Goal: Task Accomplishment & Management: Manage account settings

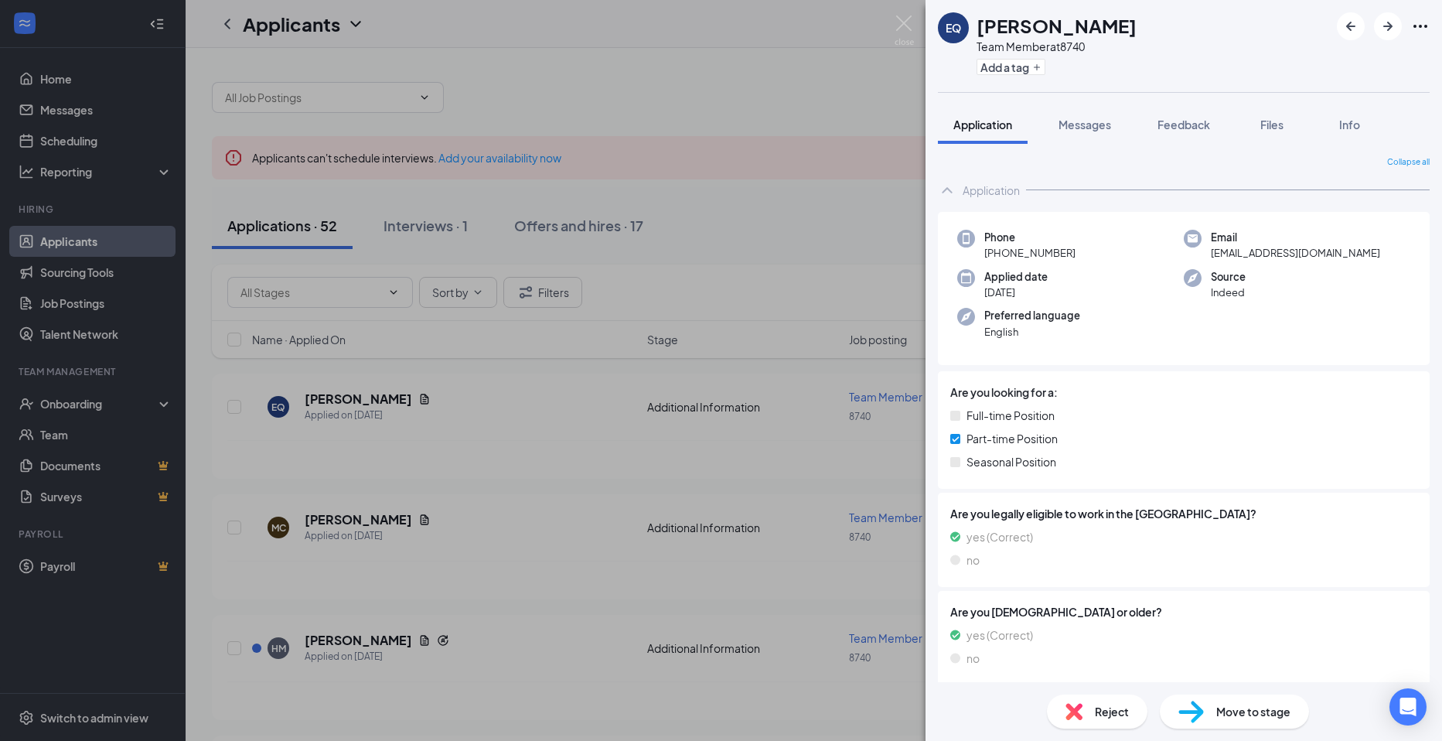
drag, startPoint x: 880, startPoint y: 34, endPoint x: 888, endPoint y: 21, distance: 15.7
click at [880, 35] on div "EQ [PERSON_NAME] Team Member at 8740 Add a tag Application Messages Feedback Fi…" at bounding box center [721, 370] width 1442 height 741
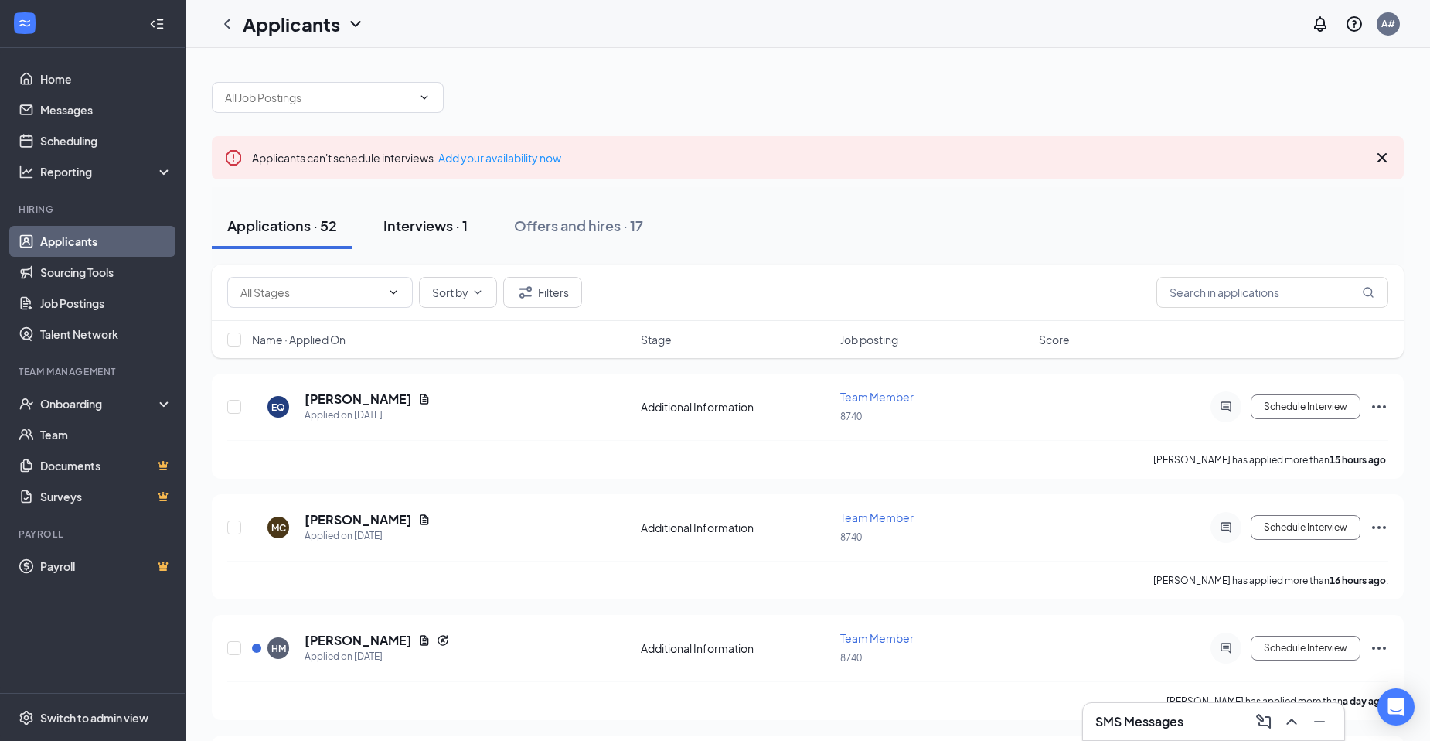
click at [431, 244] on button "Interviews · 1" at bounding box center [425, 226] width 115 height 46
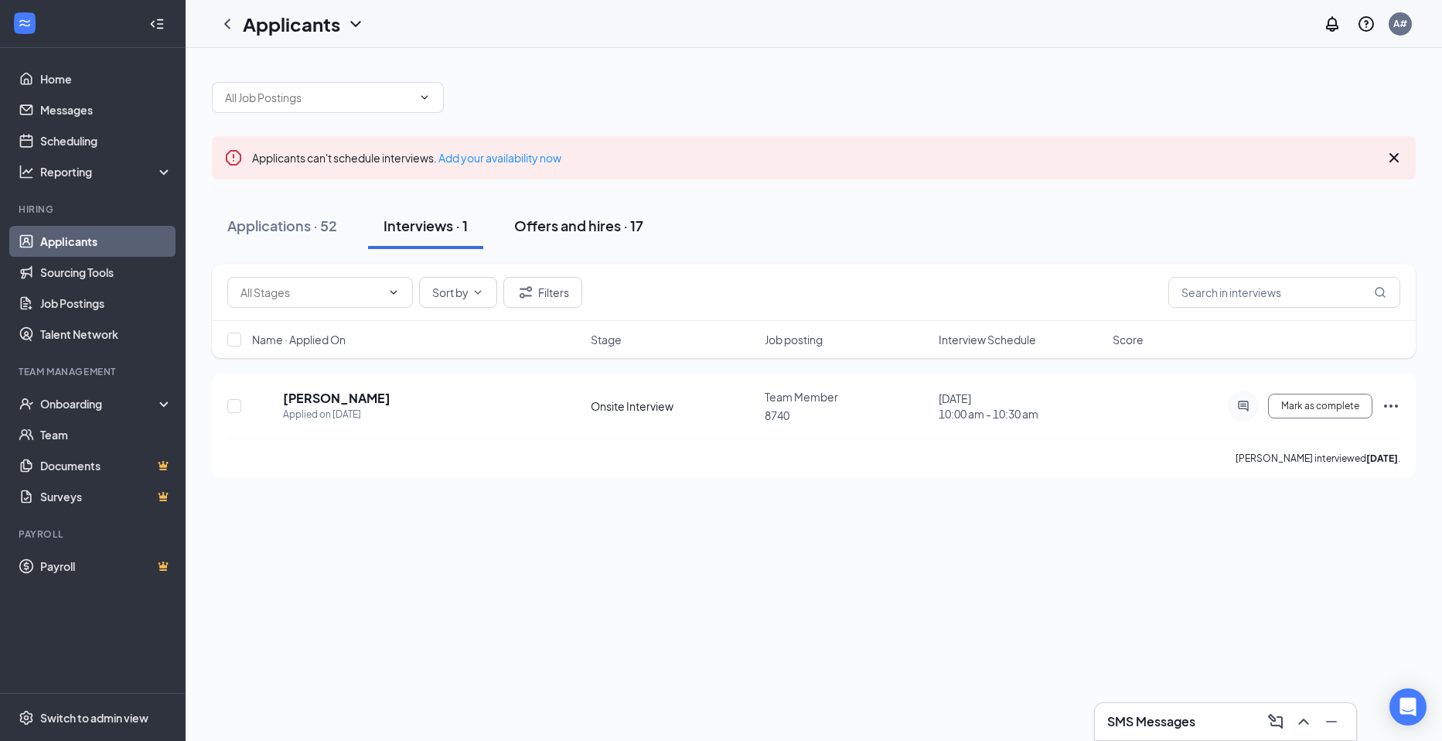
click at [562, 218] on div "Offers and hires · 17" at bounding box center [578, 225] width 129 height 19
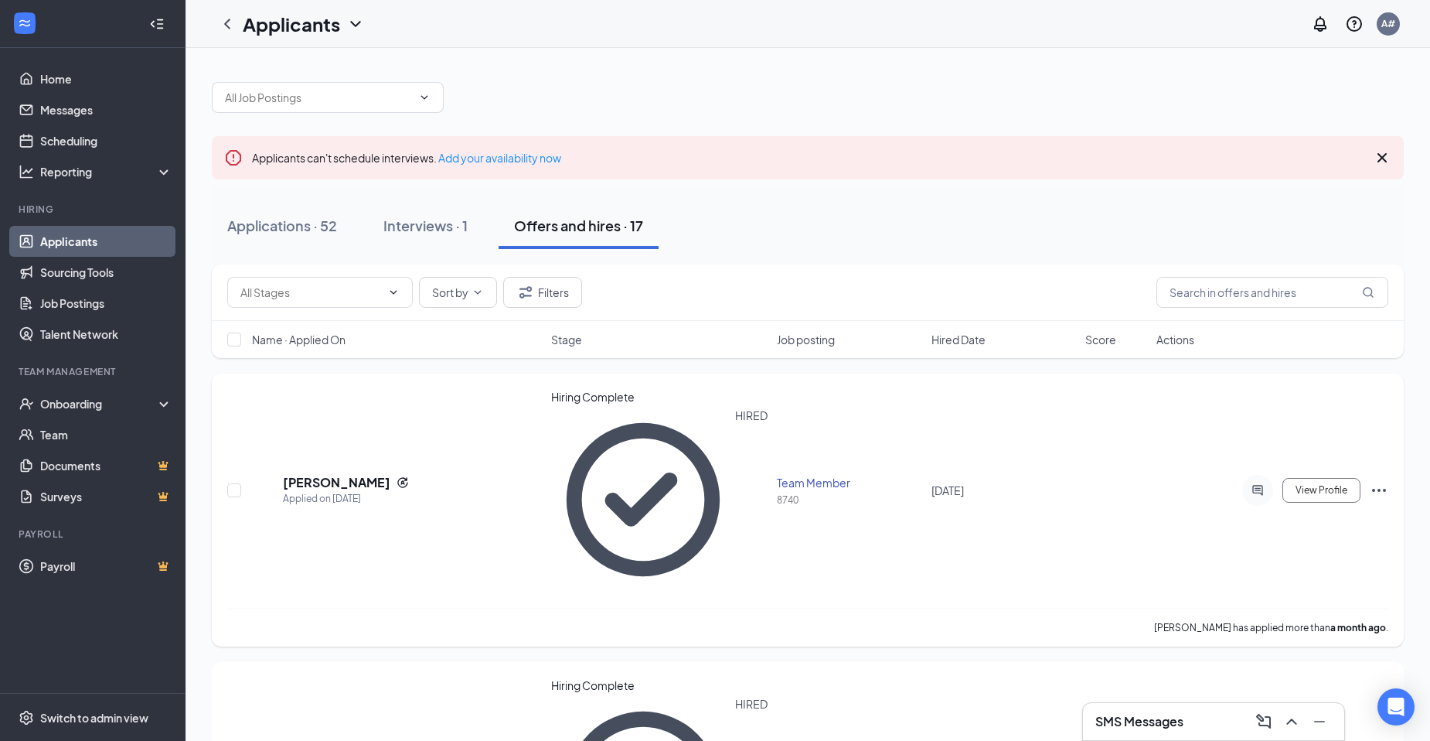
click at [1385, 481] on icon "Ellipses" at bounding box center [1379, 490] width 19 height 19
click at [1265, 484] on icon "ActiveChat" at bounding box center [1257, 490] width 19 height 12
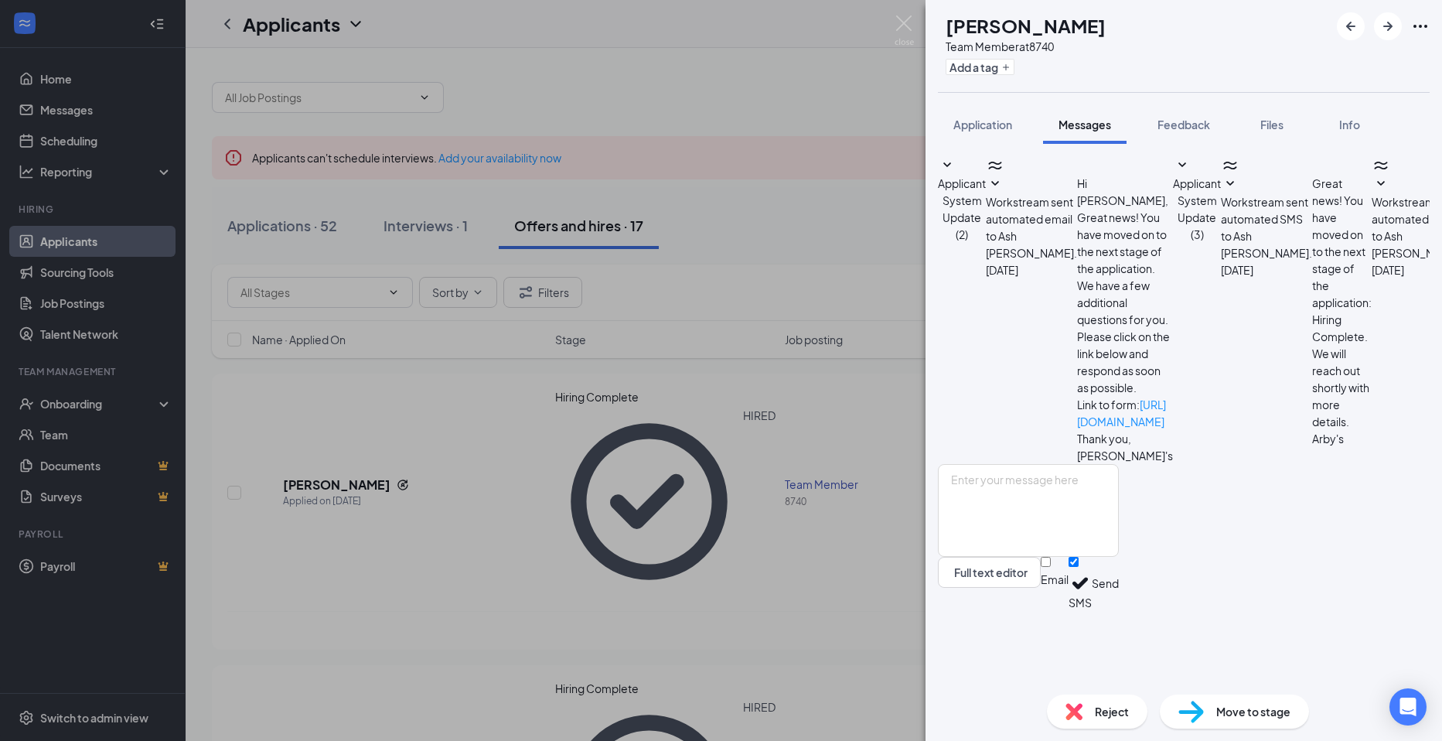
scroll to position [86, 0]
click at [911, 30] on img at bounding box center [903, 30] width 19 height 30
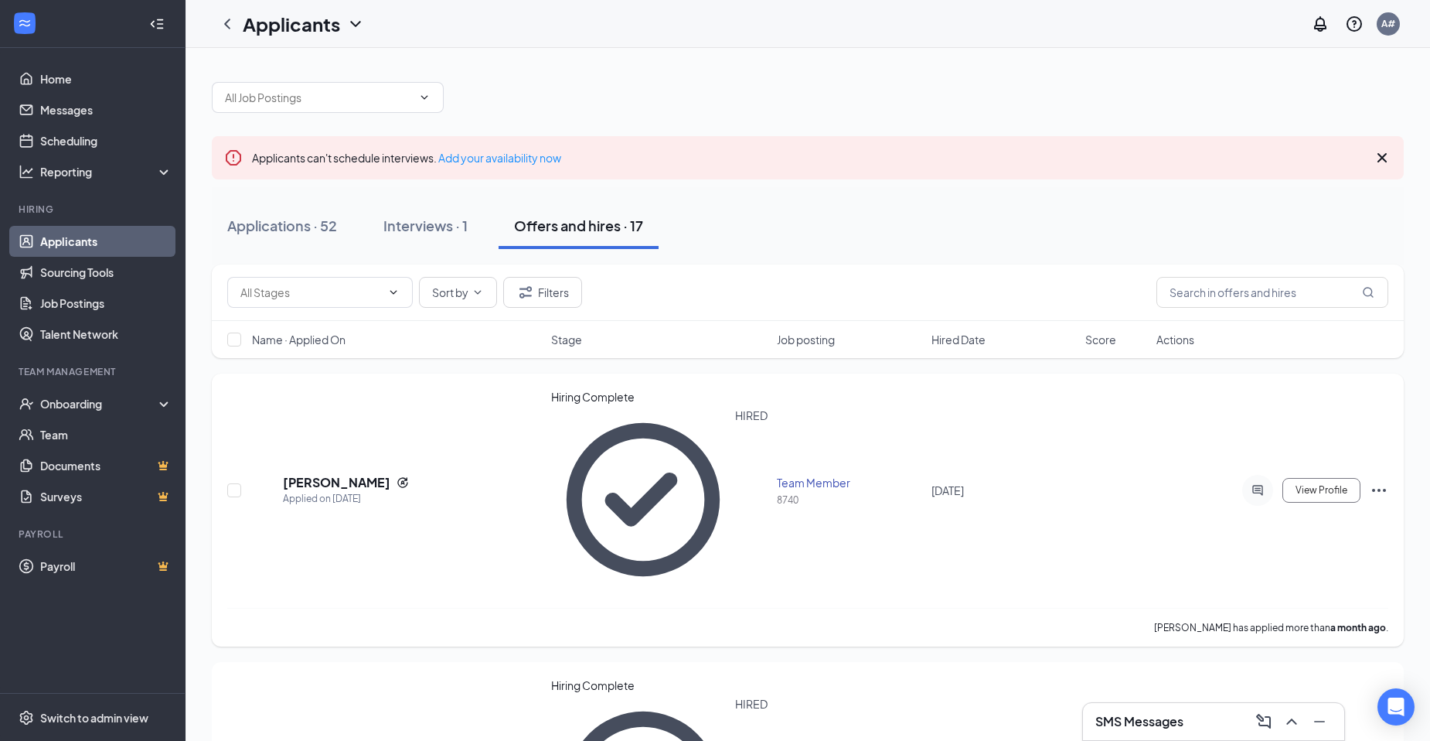
click at [1381, 481] on icon "Ellipses" at bounding box center [1379, 490] width 19 height 19
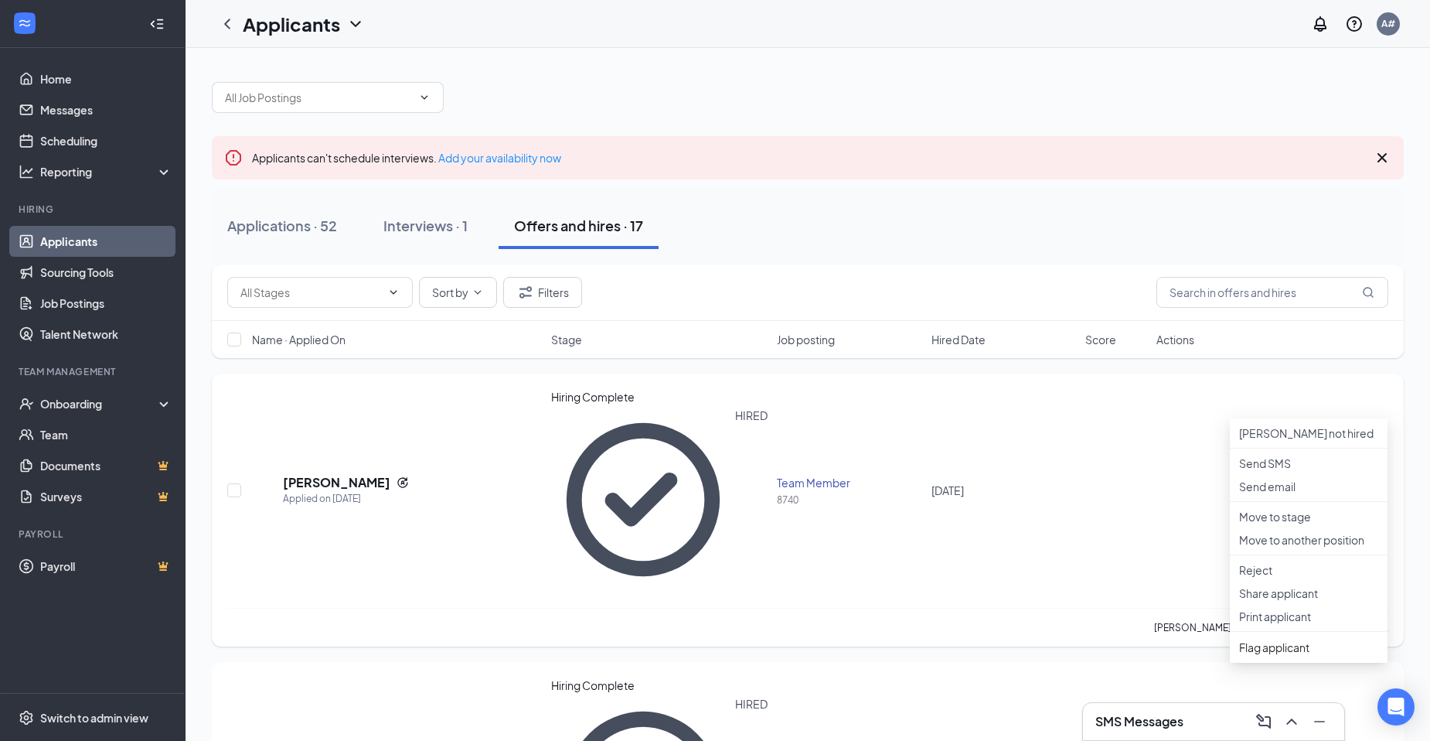
click at [1335, 485] on span "View Profile" at bounding box center [1322, 490] width 52 height 11
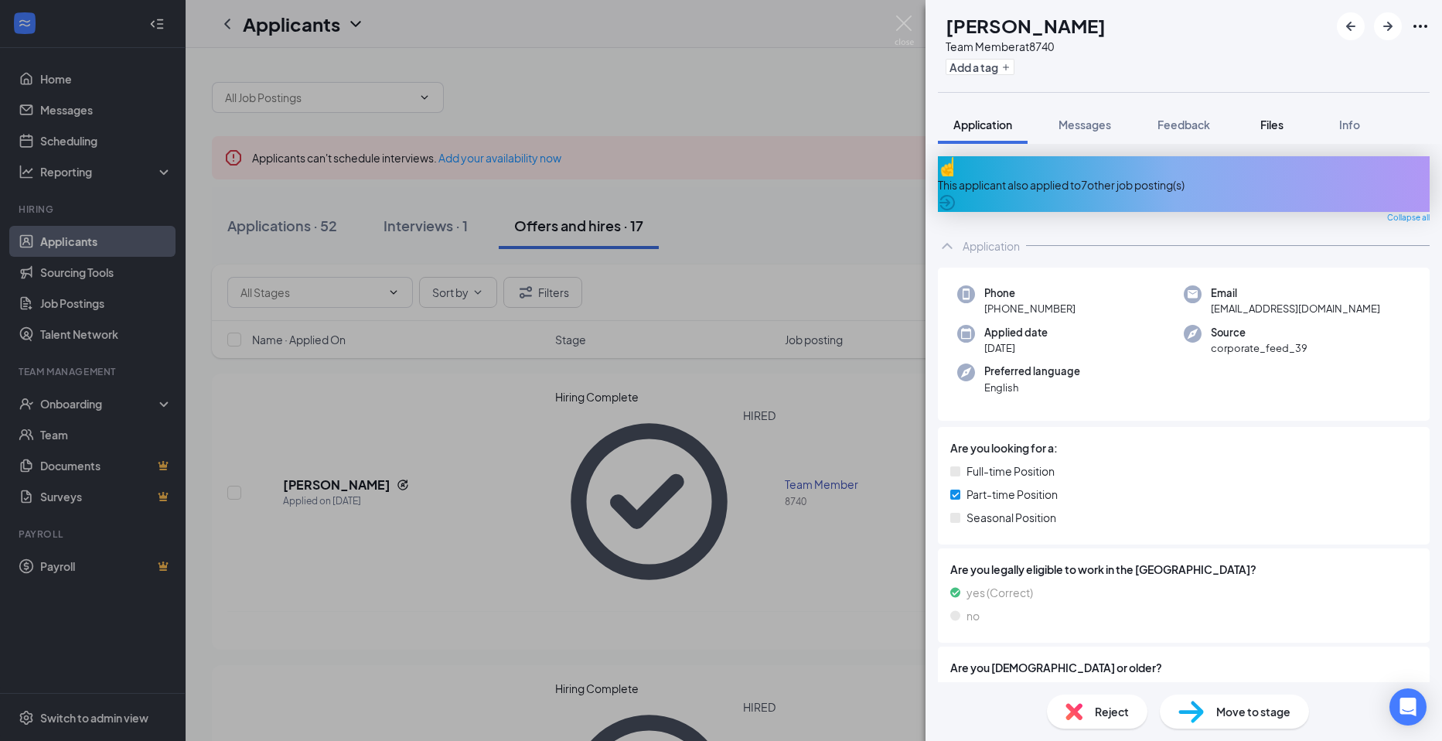
click at [1271, 133] on button "Files" at bounding box center [1272, 124] width 62 height 39
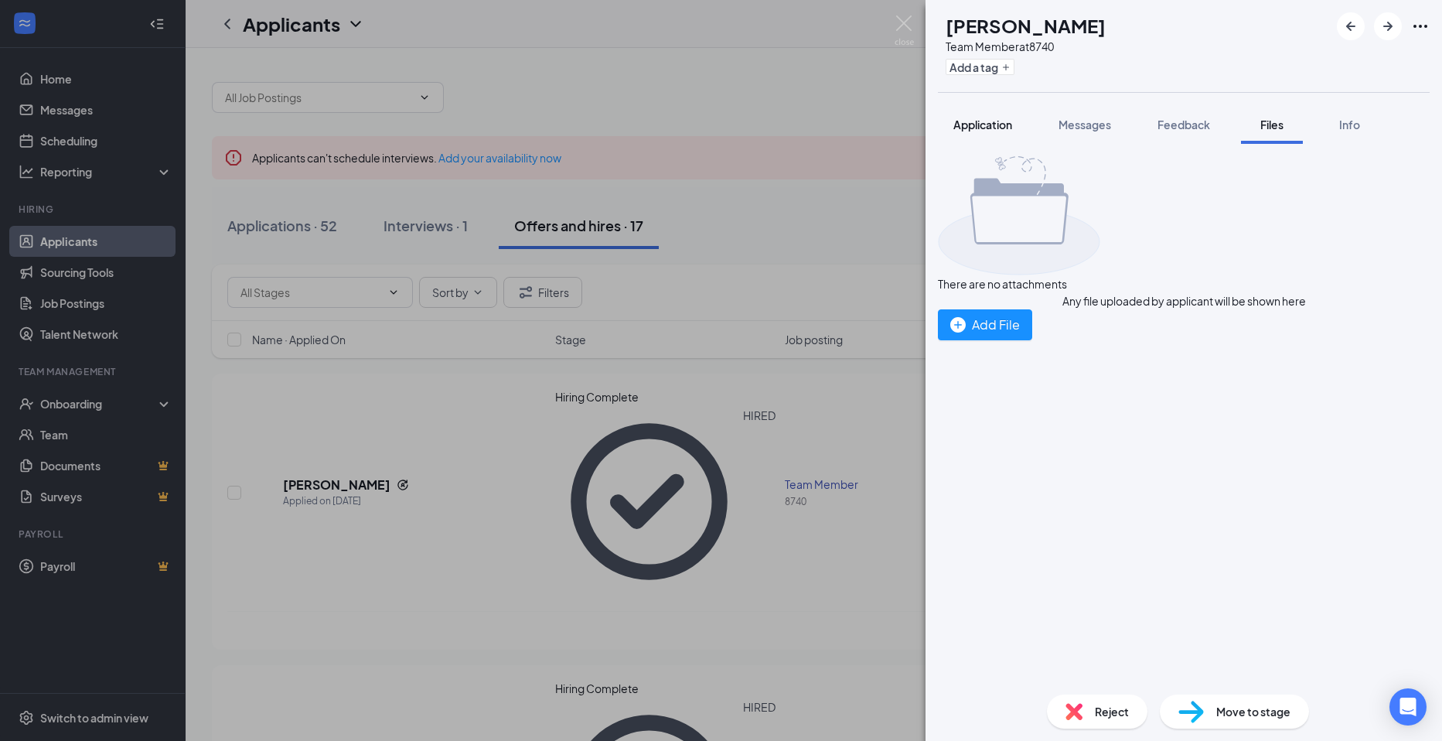
click at [952, 138] on button "Application" at bounding box center [983, 124] width 90 height 39
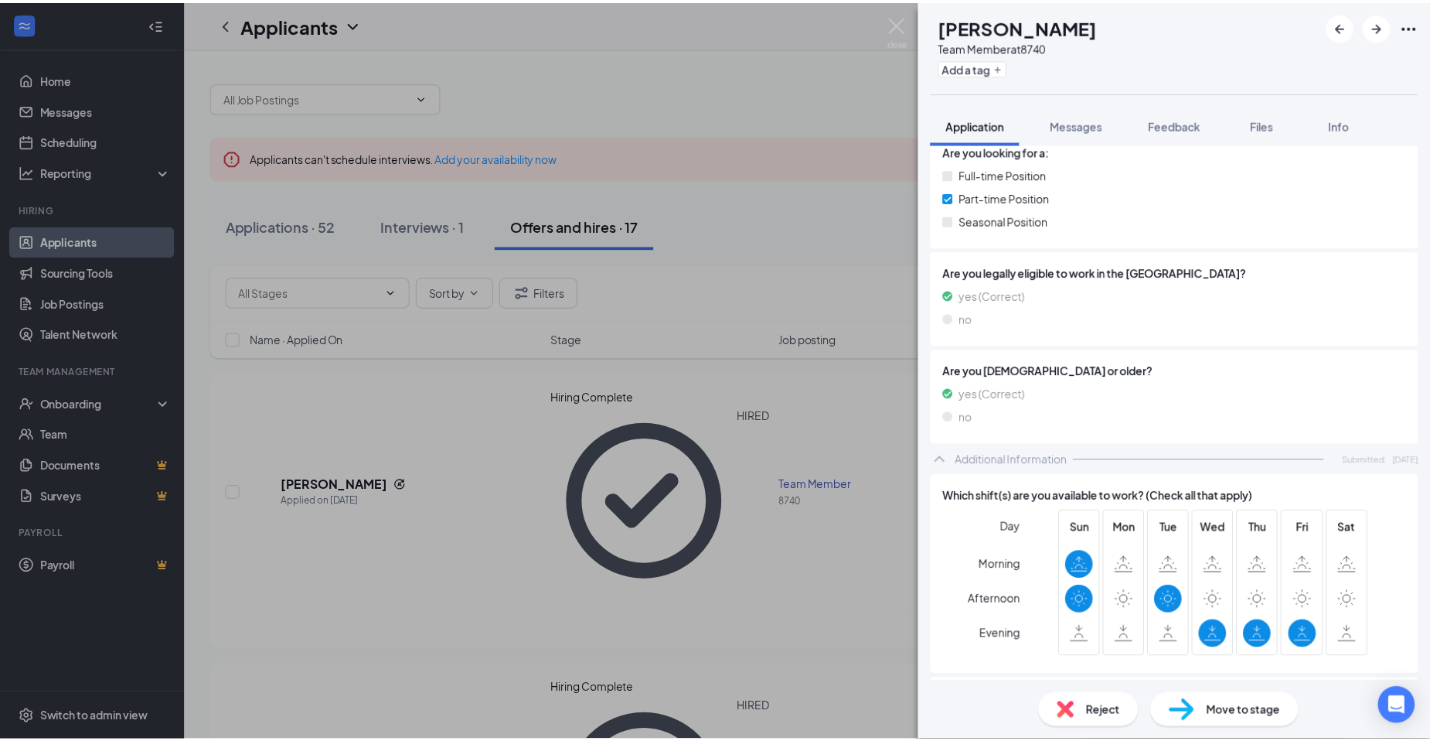
scroll to position [298, 0]
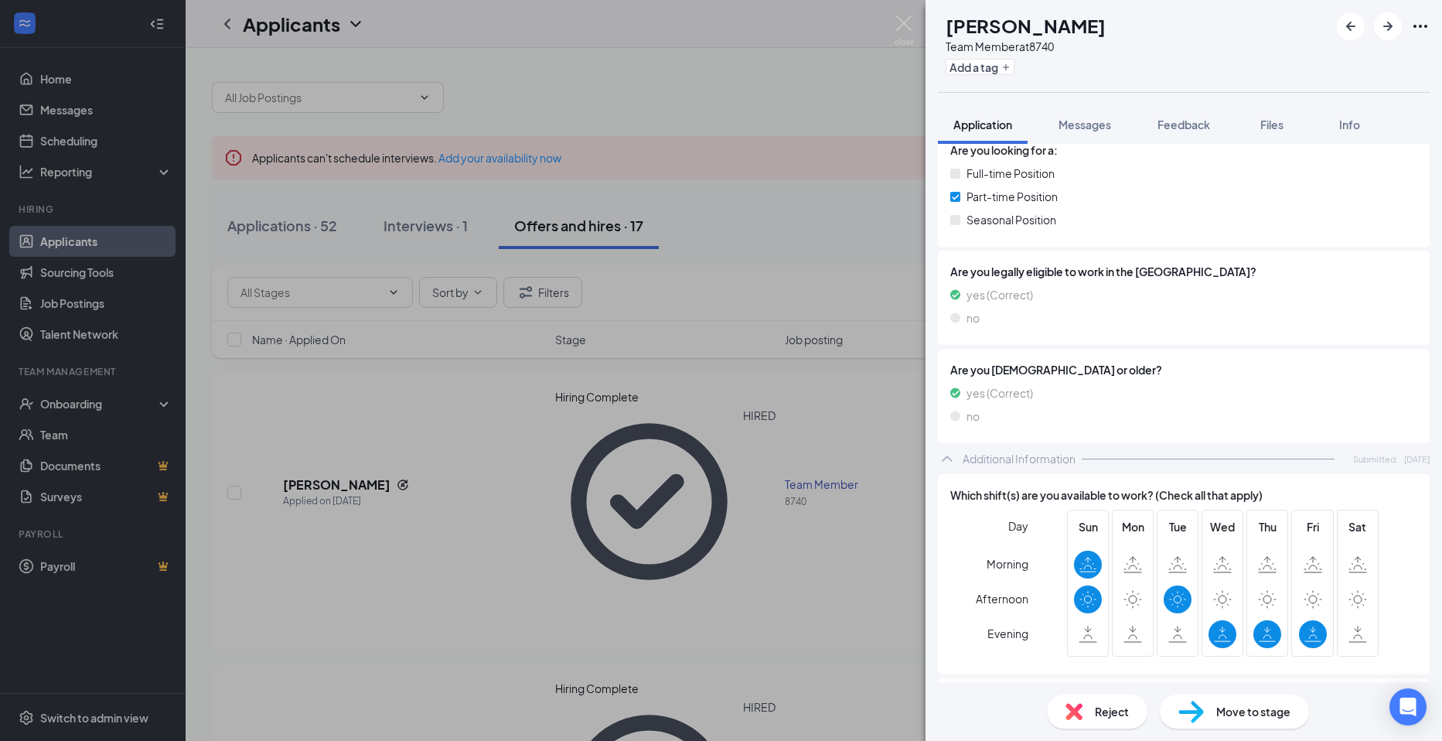
click at [875, 23] on div "AK [PERSON_NAME] Team Member at 8740 Add a tag Application Messages Feedback Fi…" at bounding box center [721, 370] width 1442 height 741
click at [892, 19] on div "AK [PERSON_NAME] Team Member at 8740 Add a tag Application Messages Feedback Fi…" at bounding box center [721, 370] width 1442 height 741
click at [908, 21] on img at bounding box center [903, 30] width 19 height 30
